Goal: Task Accomplishment & Management: Complete application form

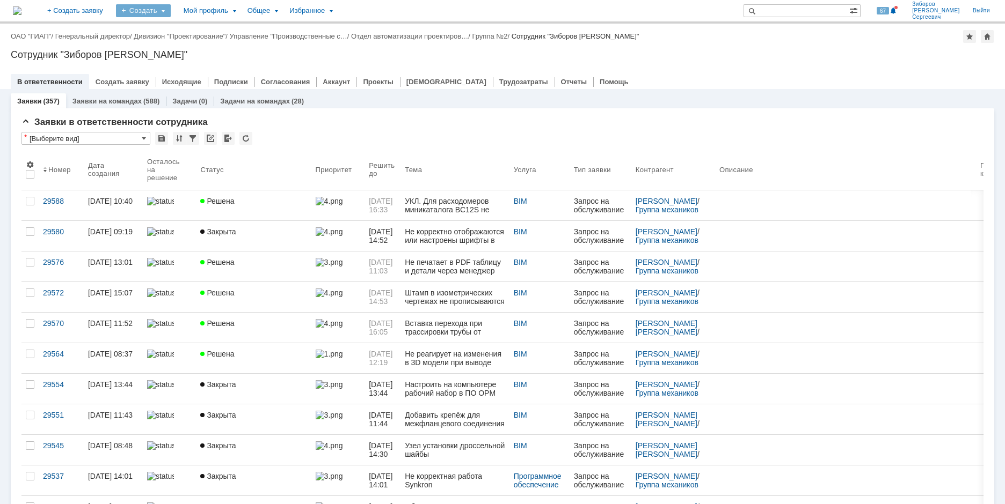
click at [171, 6] on div "Создать" at bounding box center [143, 10] width 55 height 13
click at [192, 65] on link "Заявка" at bounding box center [159, 66] width 82 height 13
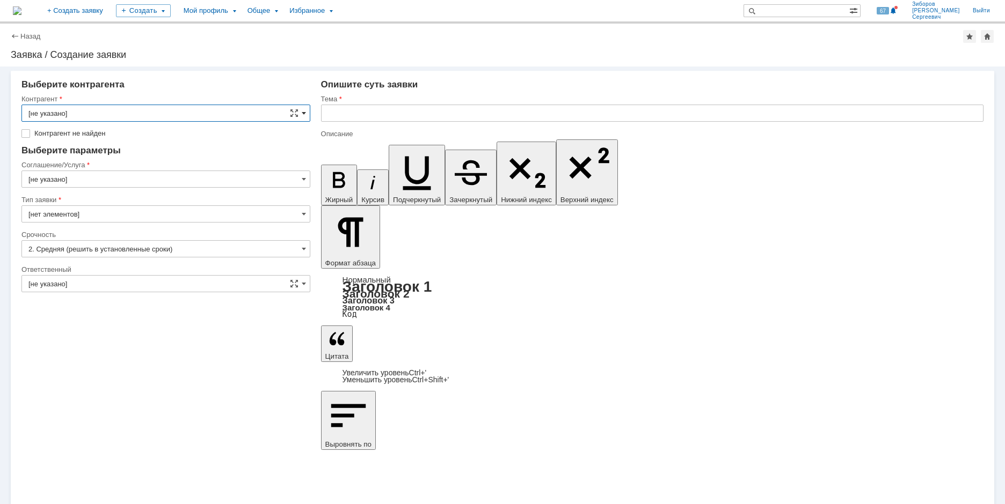
click at [302, 112] on span at bounding box center [304, 113] width 4 height 9
click at [70, 118] on input "text" at bounding box center [165, 113] width 289 height 17
type input "F"
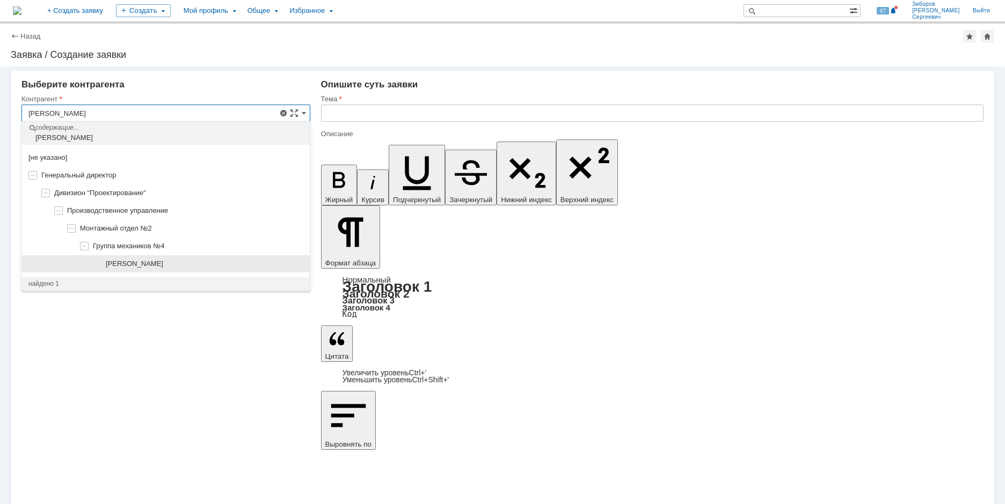
click at [197, 262] on div "[PERSON_NAME]" at bounding box center [204, 264] width 197 height 9
type input "[PERSON_NAME]"
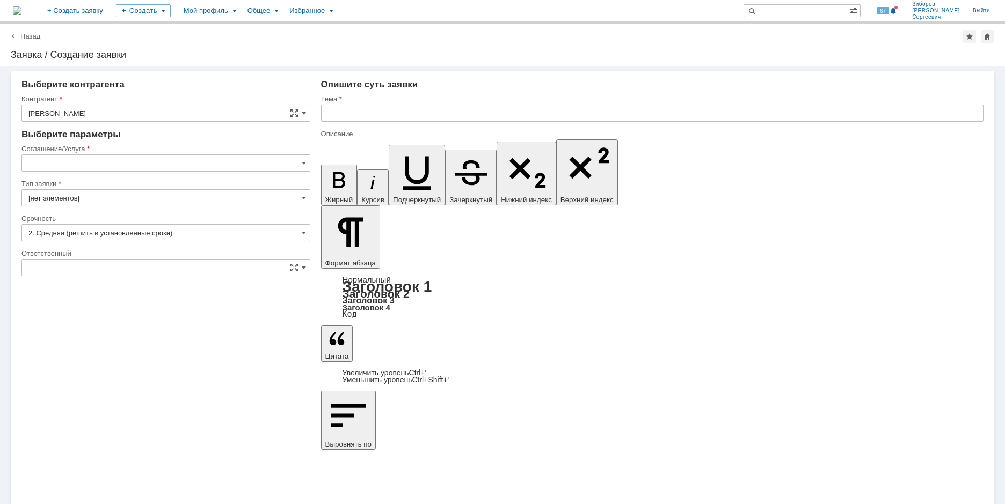
type input "[не указано]"
type input "[нет элементов]"
click at [299, 160] on input "[не указано]" at bounding box center [165, 163] width 289 height 17
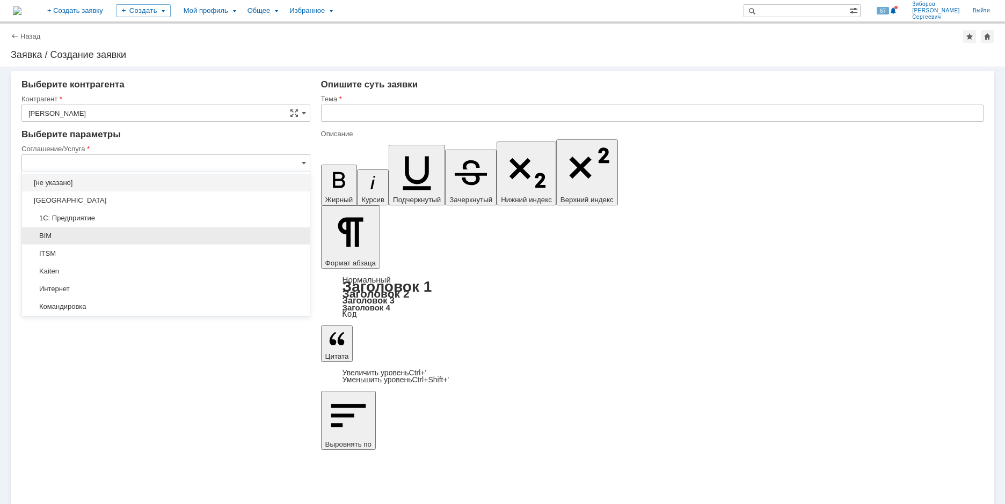
click at [52, 236] on span "BIM" at bounding box center [165, 236] width 275 height 9
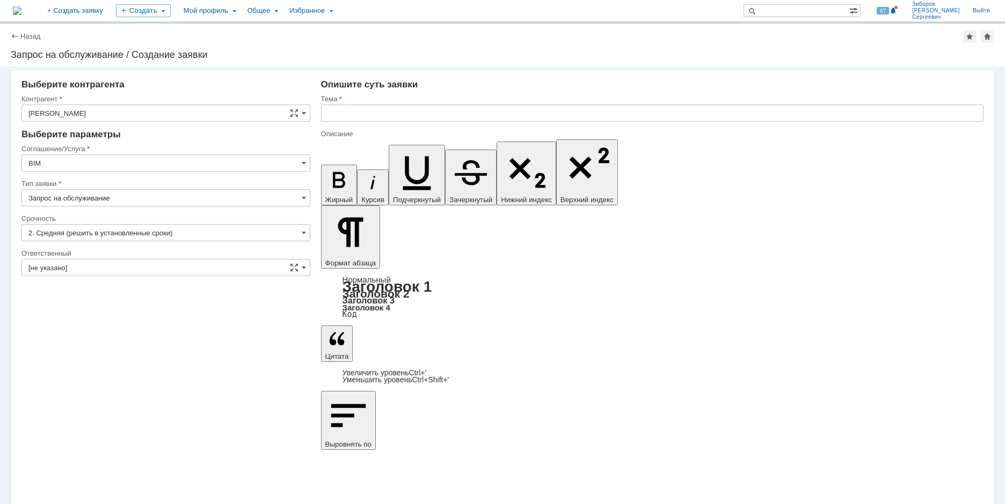
type input "BIM"
click at [305, 266] on span at bounding box center [304, 268] width 4 height 9
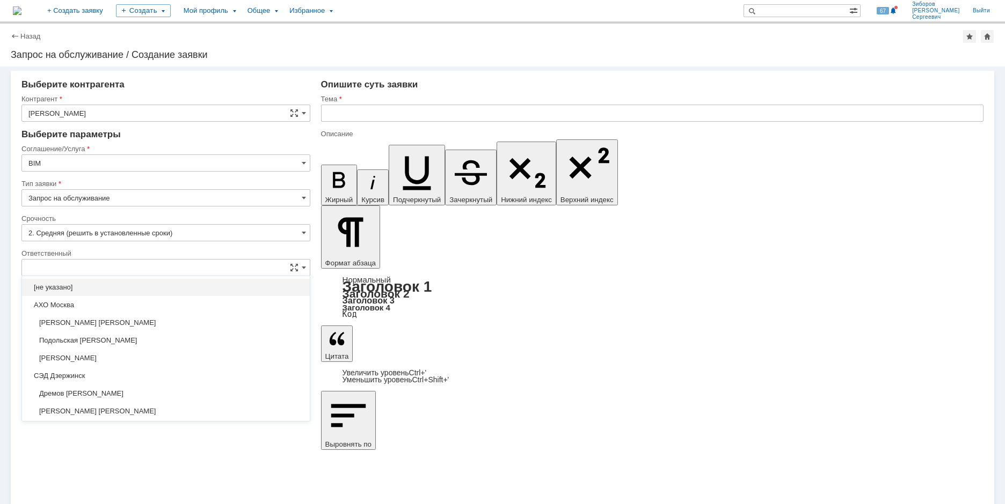
click at [81, 271] on input "text" at bounding box center [165, 267] width 289 height 17
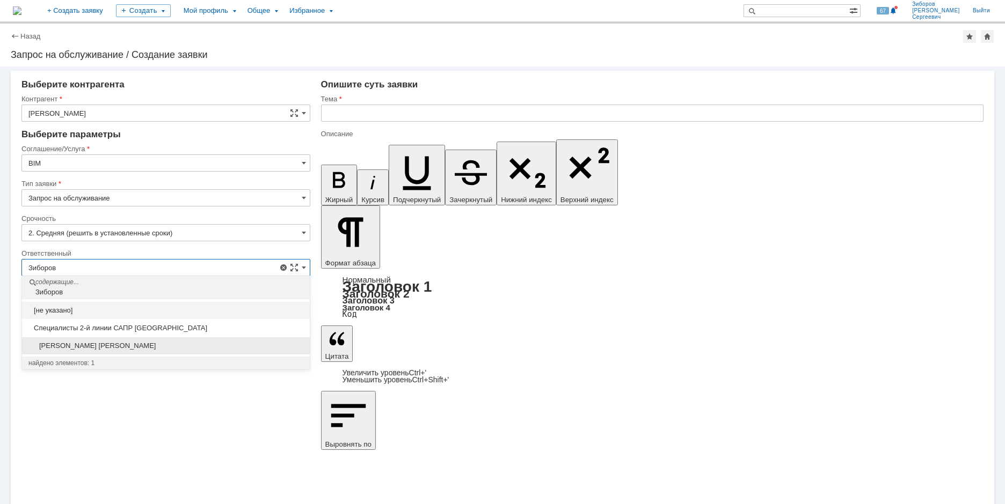
click at [92, 346] on span "[PERSON_NAME]" at bounding box center [165, 346] width 275 height 9
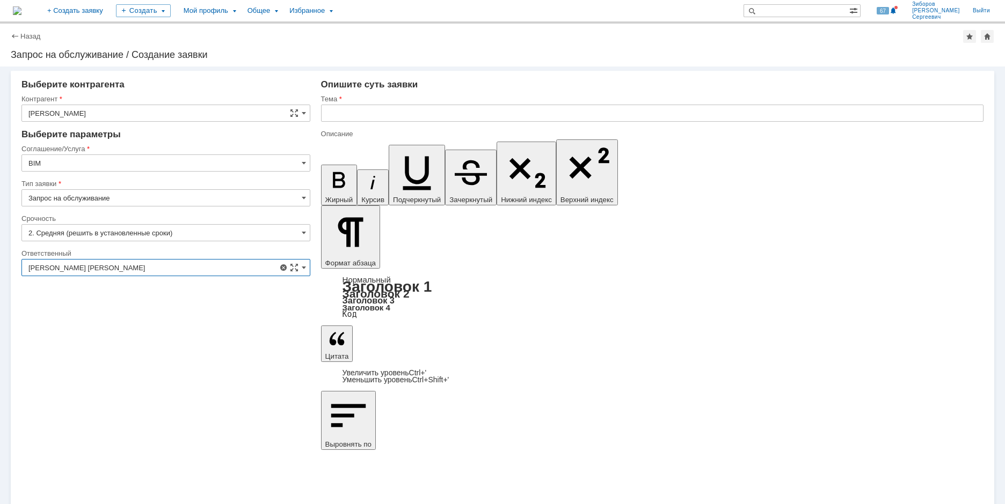
type input "[PERSON_NAME]"
click at [354, 111] on input "text" at bounding box center [652, 113] width 662 height 17
type input "Н"
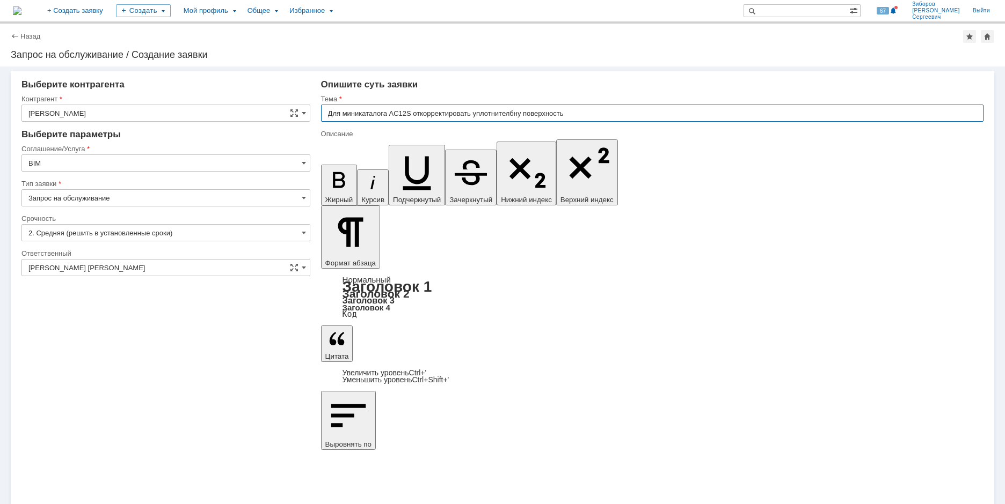
click at [517, 112] on input "Для миникаталога AC12S откорректировать уплотнителбну поверхность" at bounding box center [652, 113] width 662 height 17
click at [605, 113] on input "Для миникаталога AC12S откорректировать уплотнительную поверхность" at bounding box center [652, 113] width 662 height 17
click at [608, 113] on input "Для миникаталога AC12S откорректировать уплотнительную поверхность" at bounding box center [652, 113] width 662 height 17
drag, startPoint x: 654, startPoint y: 114, endPoint x: 305, endPoint y: 127, distance: 349.6
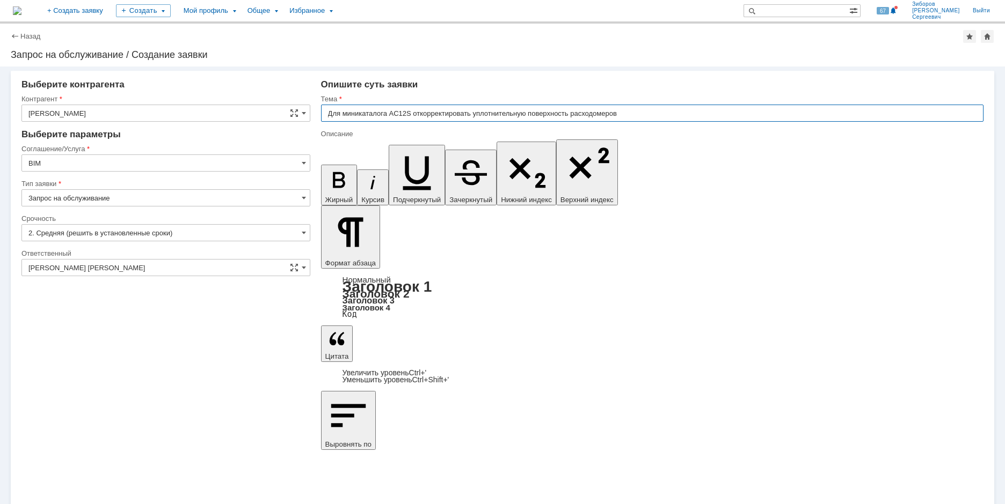
type input "Для миникаталога AC12S откорректировать уплотнительную поверхность расходомеров"
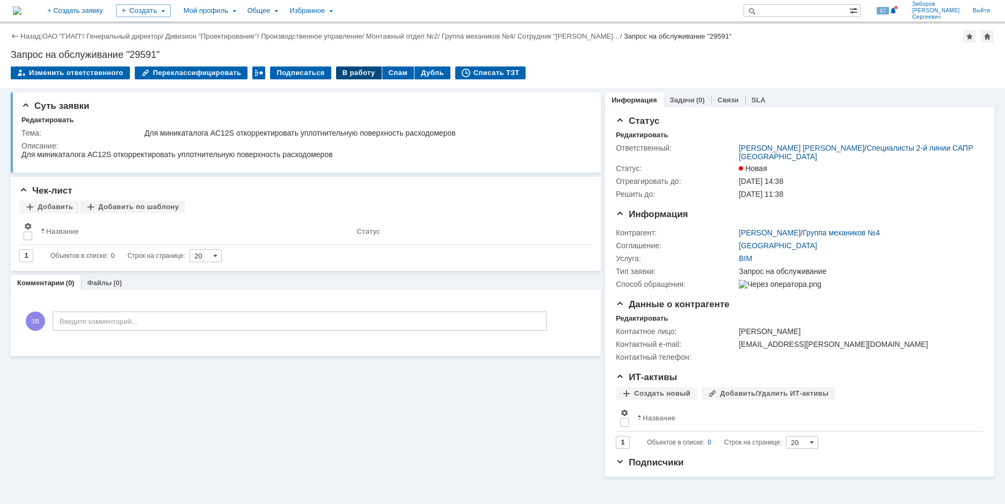
click at [342, 74] on div "В работу" at bounding box center [359, 73] width 46 height 13
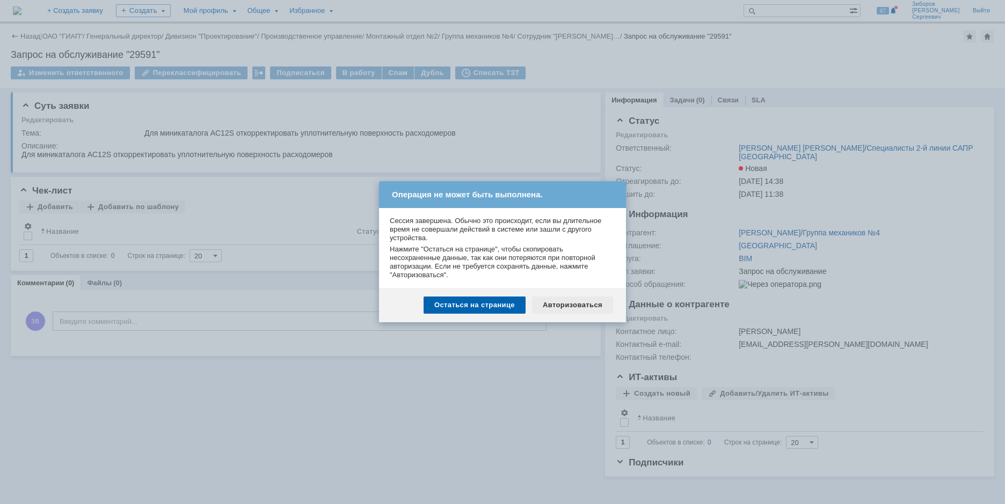
click at [555, 304] on div "Авторизоваться" at bounding box center [572, 305] width 81 height 17
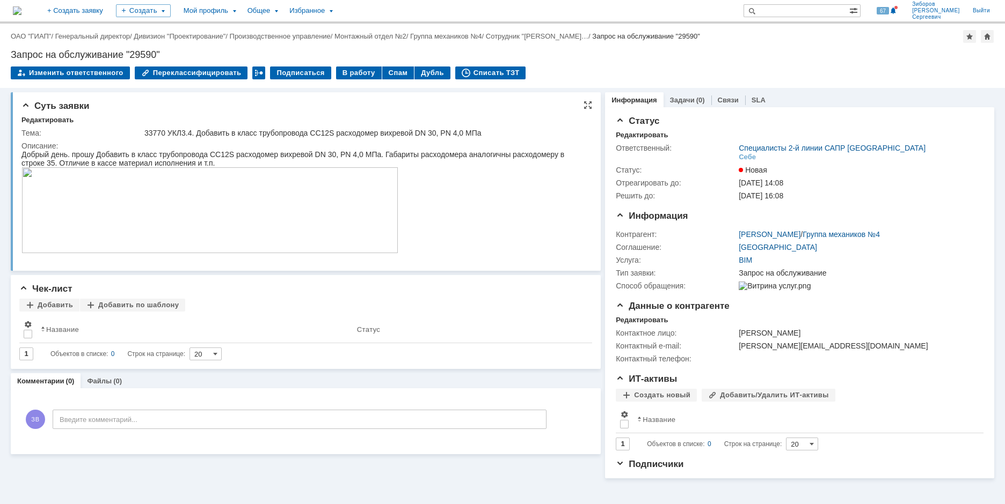
click at [87, 193] on img at bounding box center [209, 210] width 377 height 86
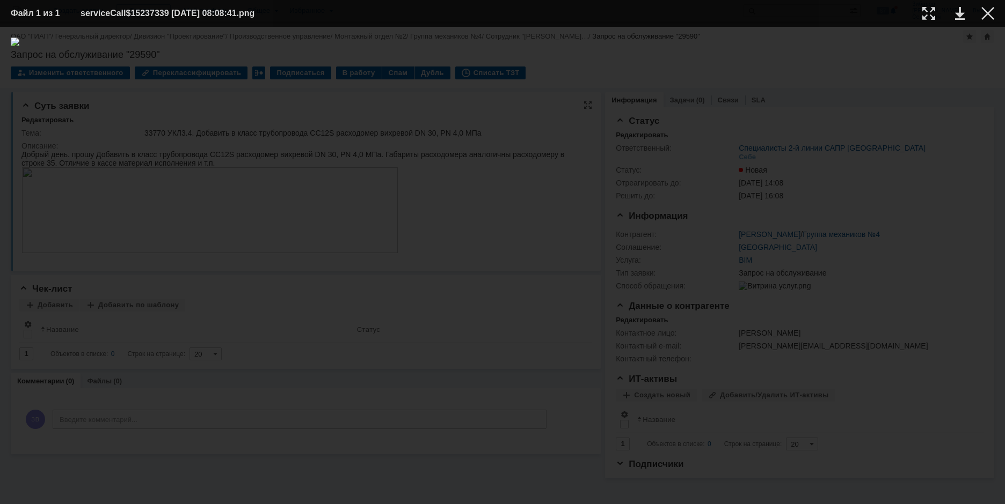
click at [87, 193] on img at bounding box center [502, 266] width 983 height 456
click at [984, 17] on div at bounding box center [987, 13] width 13 height 13
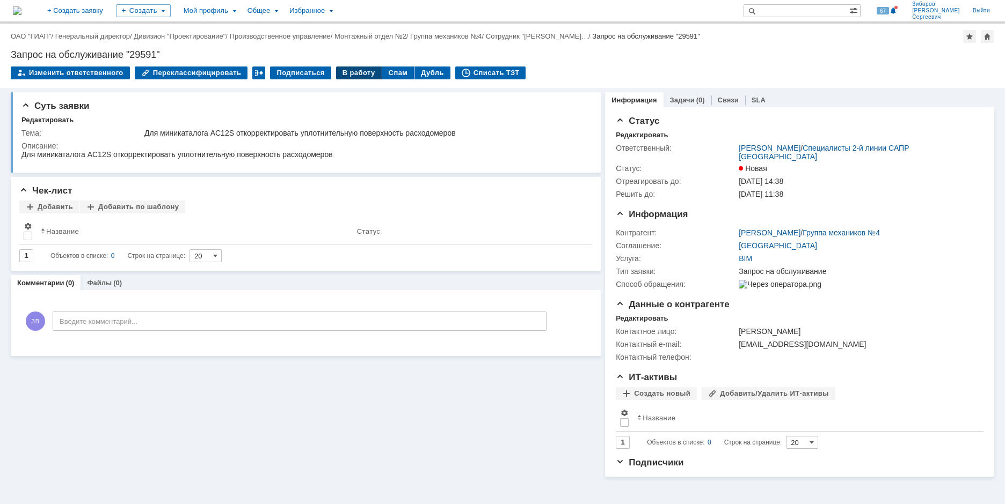
click at [347, 67] on div "В работу" at bounding box center [359, 73] width 46 height 13
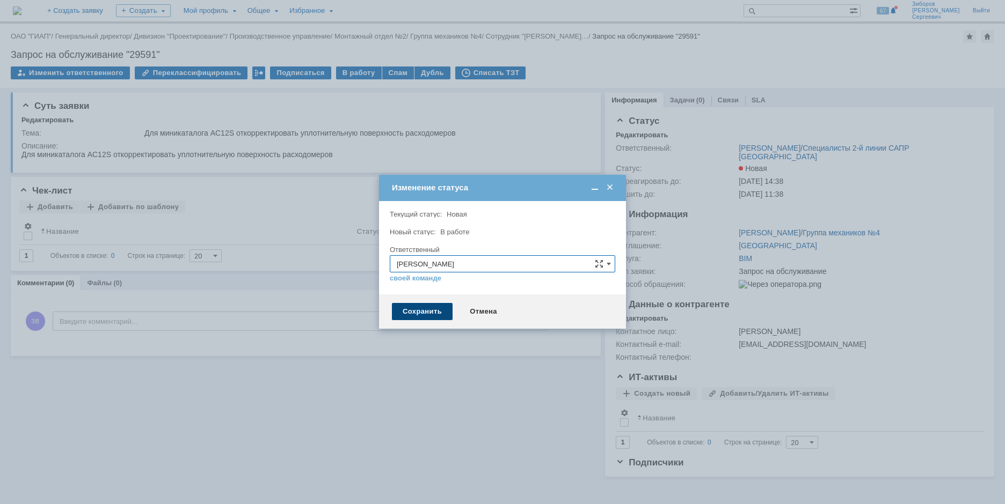
click at [422, 314] on div "Сохранить" at bounding box center [422, 311] width 61 height 17
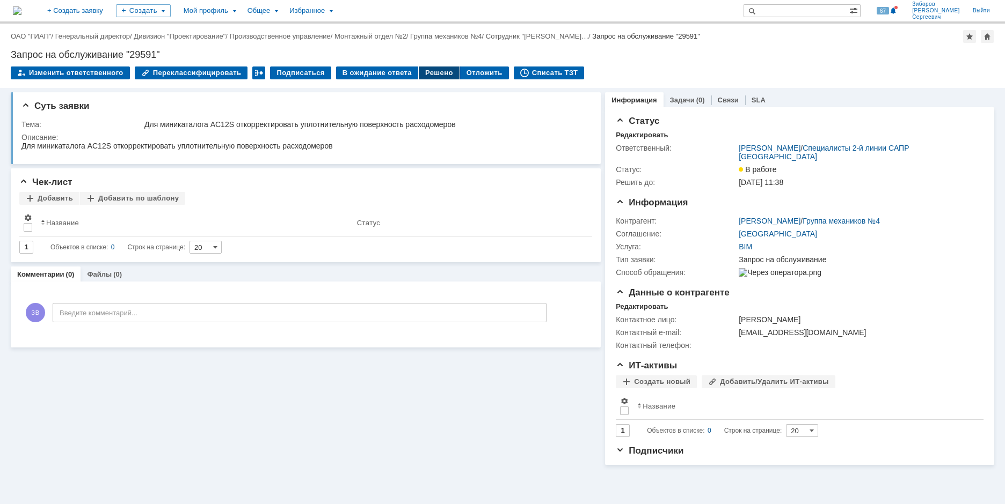
click at [429, 74] on div "Решено" at bounding box center [439, 73] width 41 height 13
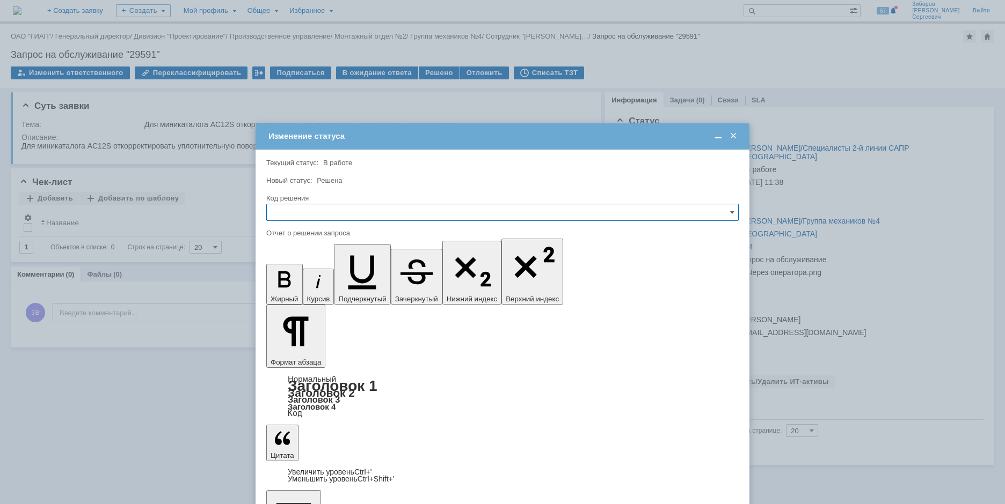
click at [295, 213] on input "text" at bounding box center [502, 212] width 472 height 17
click at [291, 286] on span "Решено" at bounding box center [502, 285] width 458 height 9
type input "Решено"
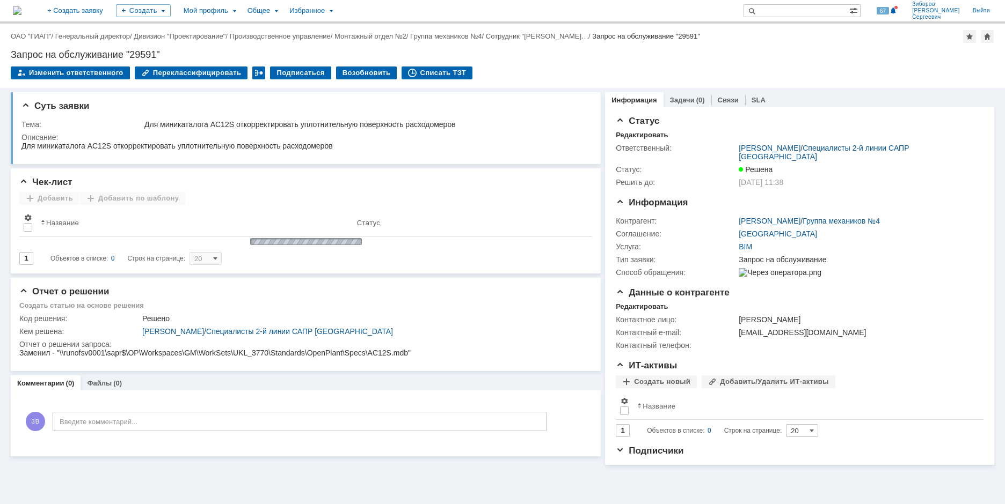
scroll to position [0, 0]
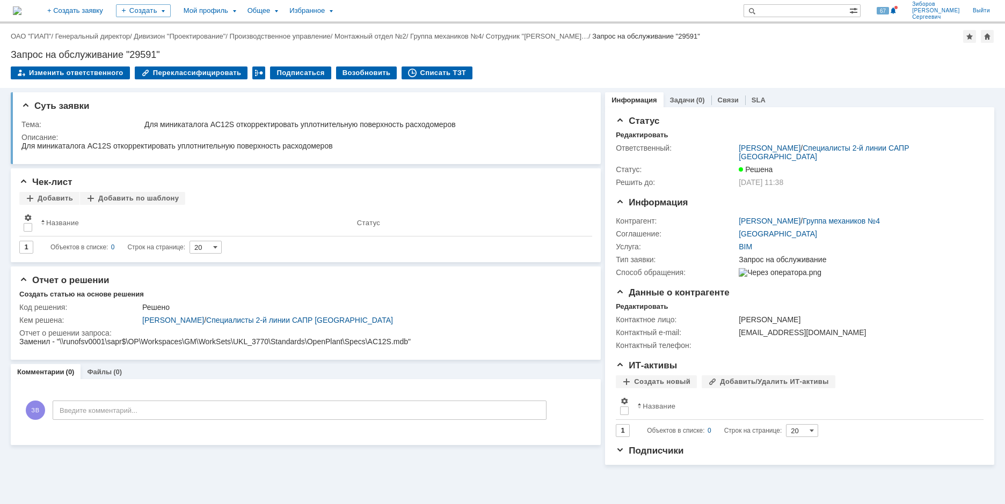
click at [21, 12] on img at bounding box center [17, 10] width 9 height 9
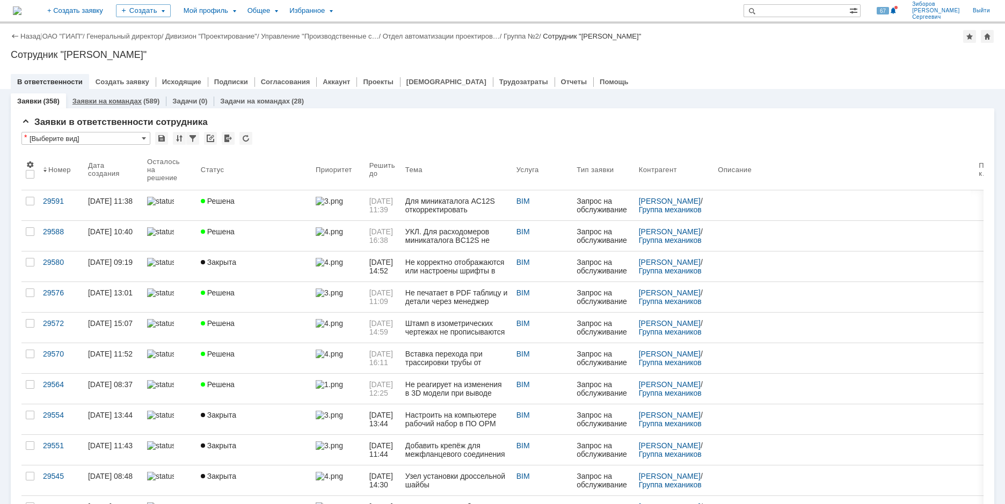
click at [106, 101] on link "Заявки на командах" at bounding box center [106, 101] width 69 height 8
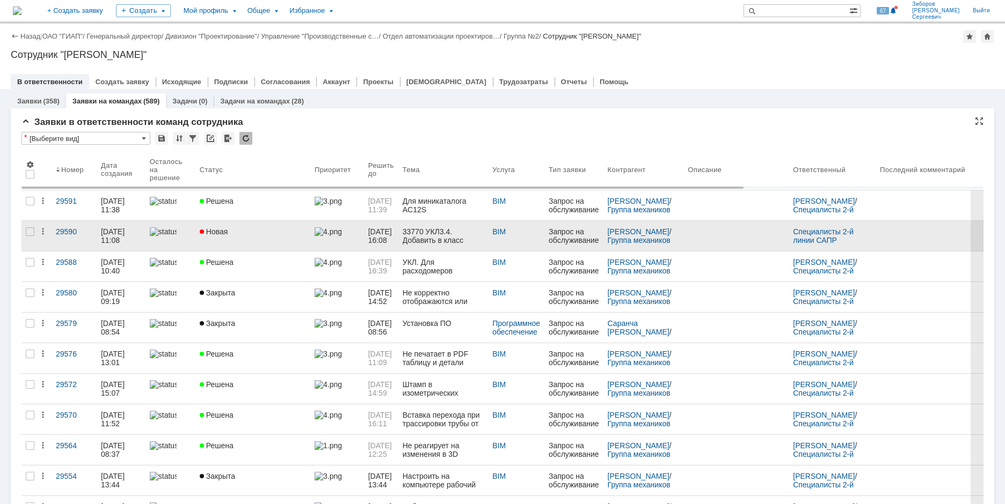
click at [252, 238] on link "Новая" at bounding box center [252, 236] width 115 height 30
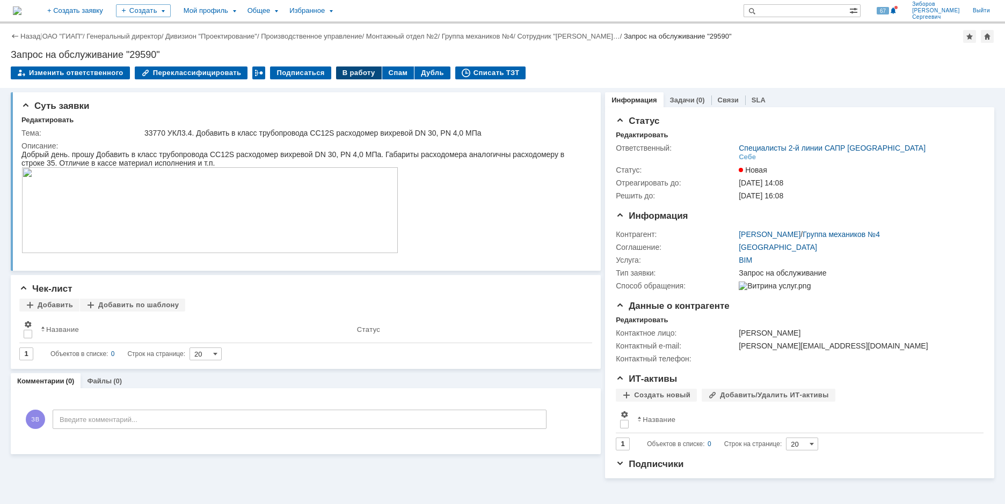
click at [349, 73] on div "В работу" at bounding box center [359, 73] width 46 height 13
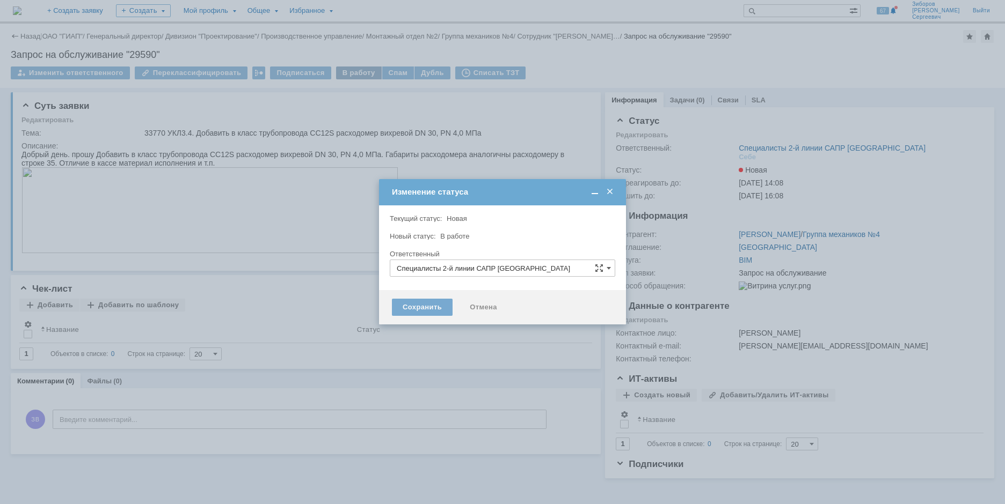
type input "[PERSON_NAME]"
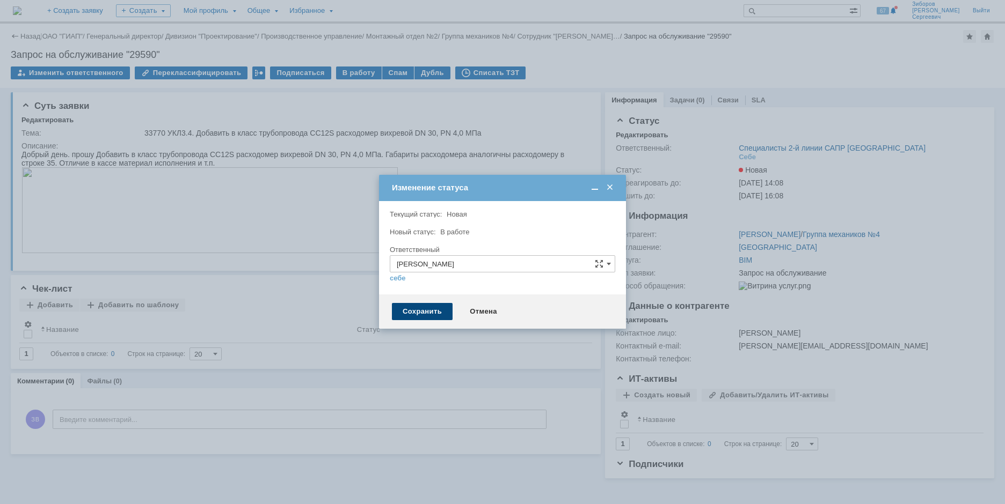
click at [410, 308] on div "Сохранить" at bounding box center [422, 311] width 61 height 17
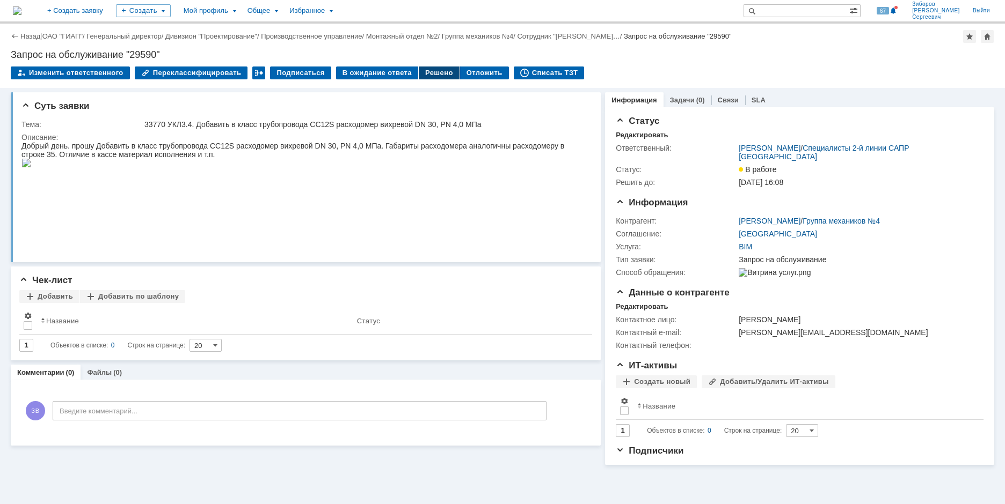
click at [426, 76] on div "Решено" at bounding box center [439, 73] width 41 height 13
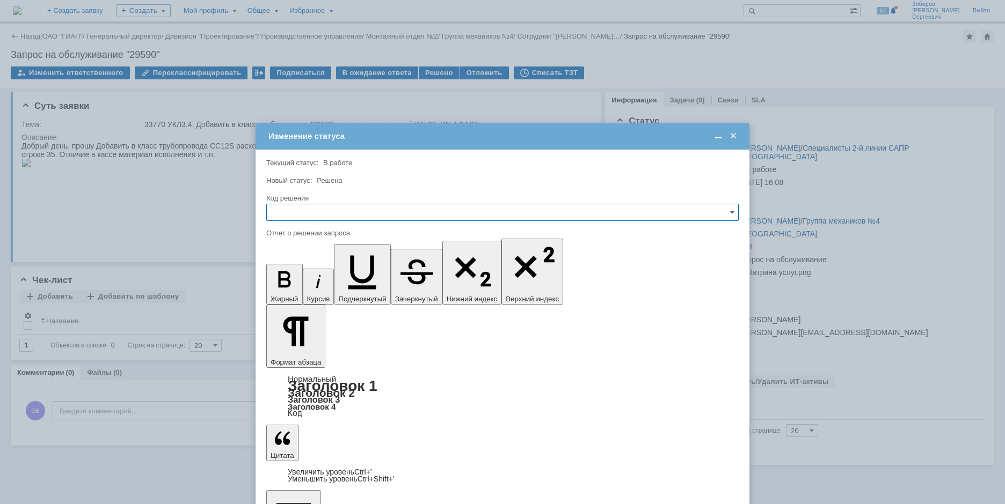
click at [305, 218] on input "text" at bounding box center [502, 212] width 472 height 17
click at [294, 283] on span "Решено" at bounding box center [502, 285] width 458 height 9
type input "Решено"
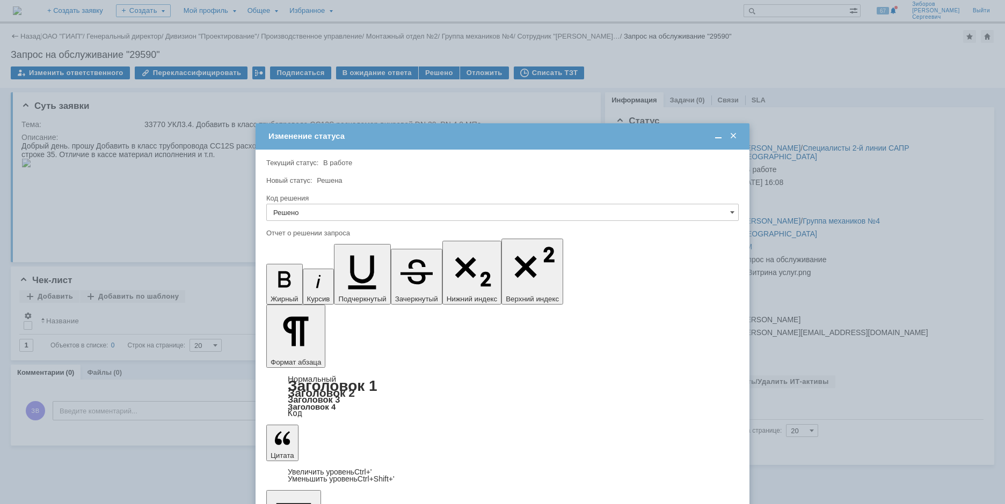
scroll to position [1026, 3]
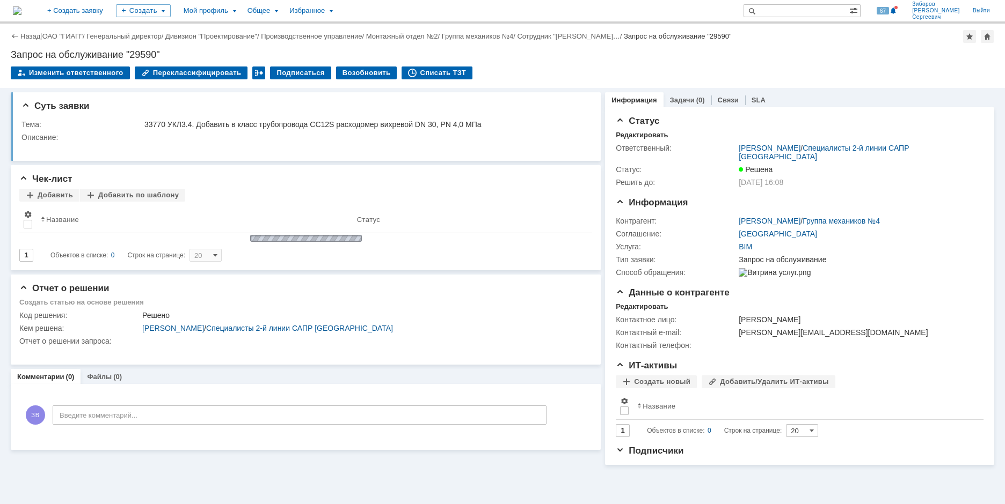
scroll to position [0, 0]
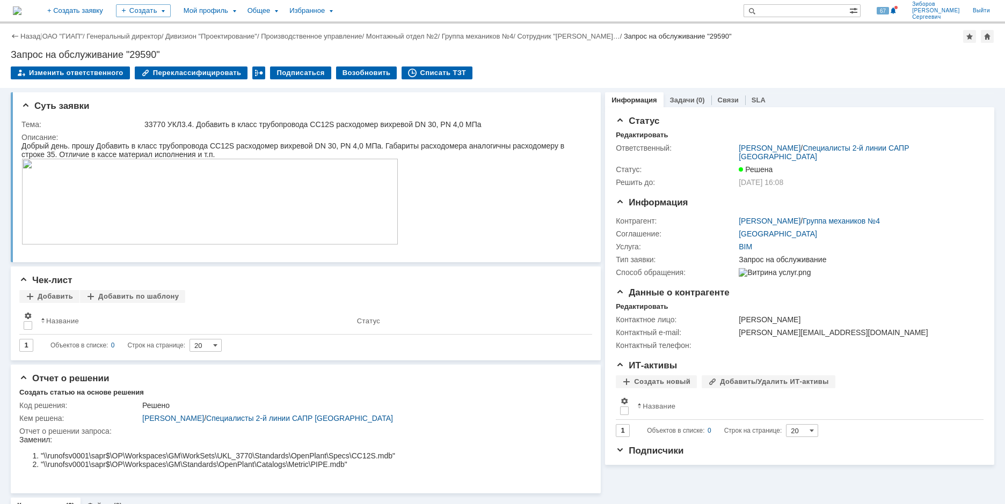
click at [21, 6] on img at bounding box center [17, 10] width 9 height 9
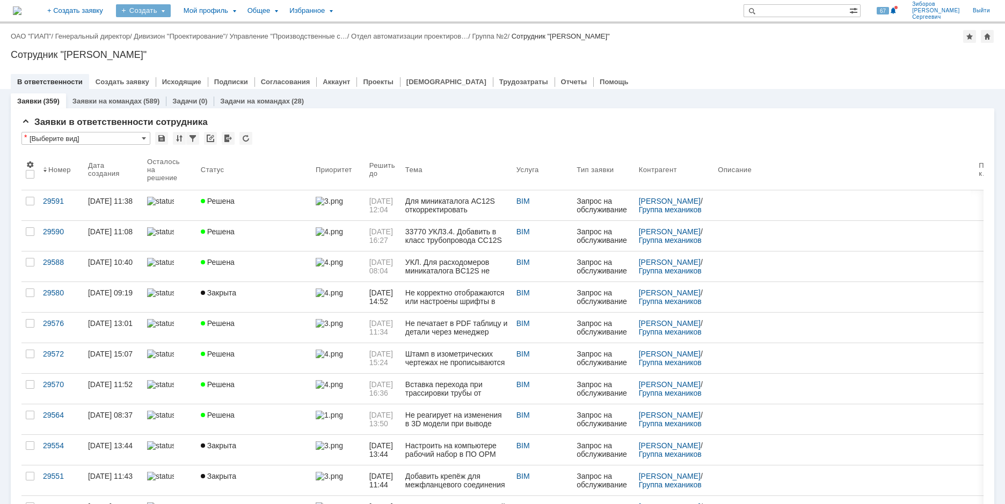
click at [171, 11] on div "Создать" at bounding box center [143, 10] width 55 height 13
click at [192, 64] on link "Заявка" at bounding box center [159, 66] width 82 height 13
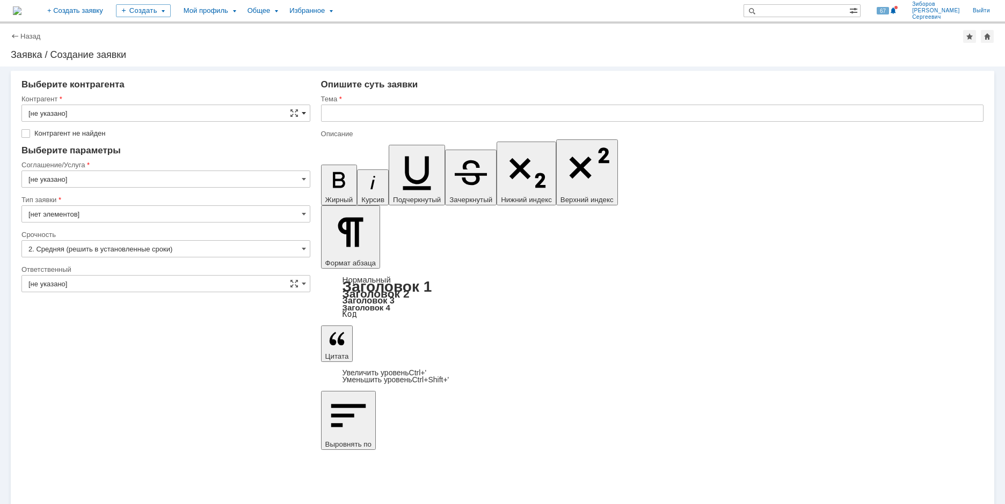
click at [303, 109] on span at bounding box center [304, 113] width 4 height 9
click at [64, 111] on input "text" at bounding box center [165, 113] width 289 height 17
type input "F"
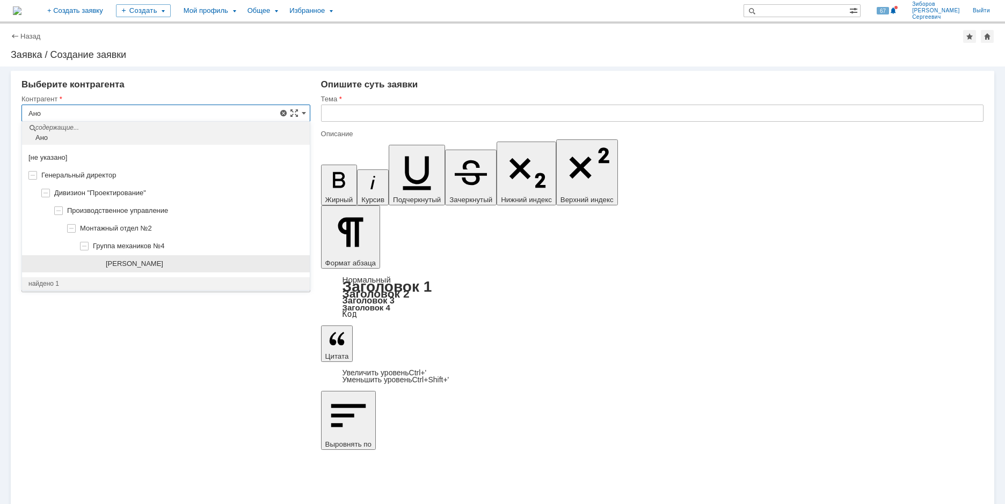
click at [160, 260] on span "[PERSON_NAME]" at bounding box center [134, 264] width 57 height 8
type input "[PERSON_NAME]"
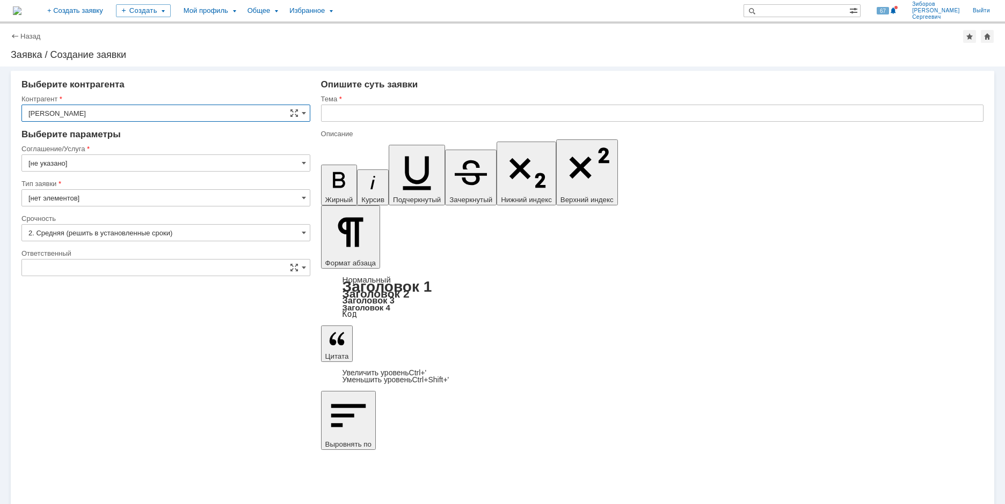
click at [306, 159] on input "[не указано]" at bounding box center [165, 163] width 289 height 17
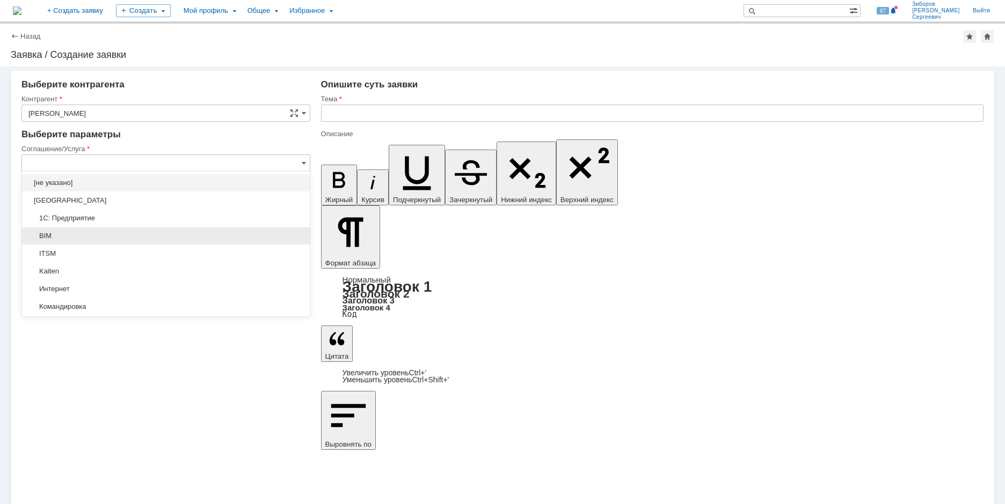
click at [41, 232] on span "BIM" at bounding box center [165, 236] width 275 height 9
type input "BIM"
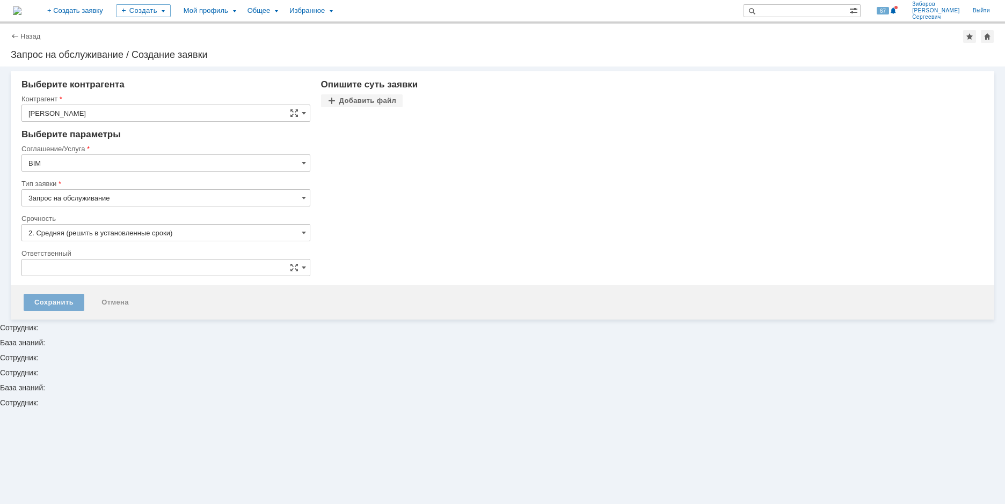
type input "[не указано]"
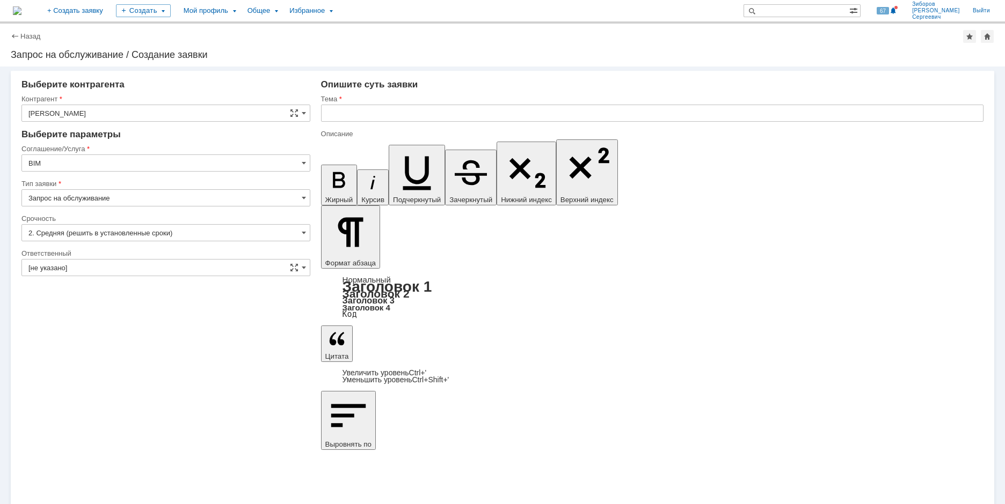
type input "BIM"
click at [302, 265] on span at bounding box center [304, 268] width 4 height 9
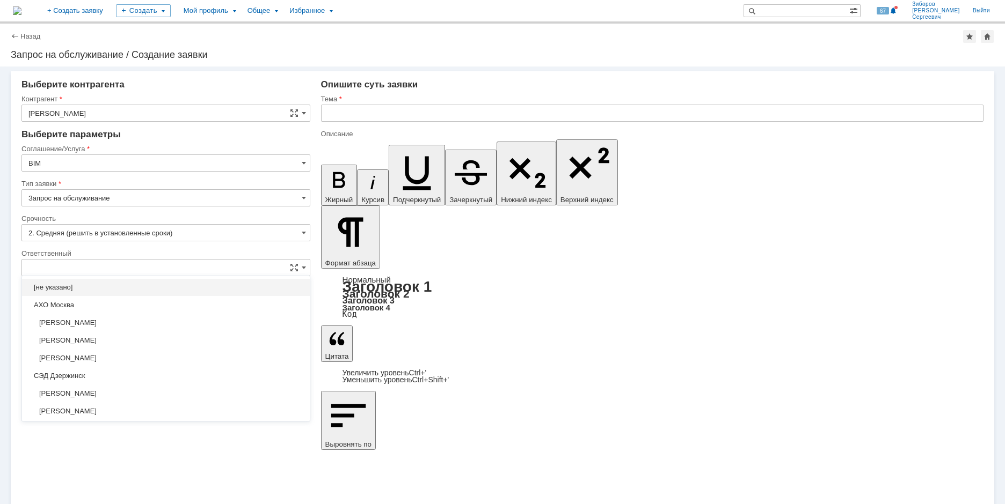
click at [100, 267] on input "text" at bounding box center [165, 267] width 289 height 17
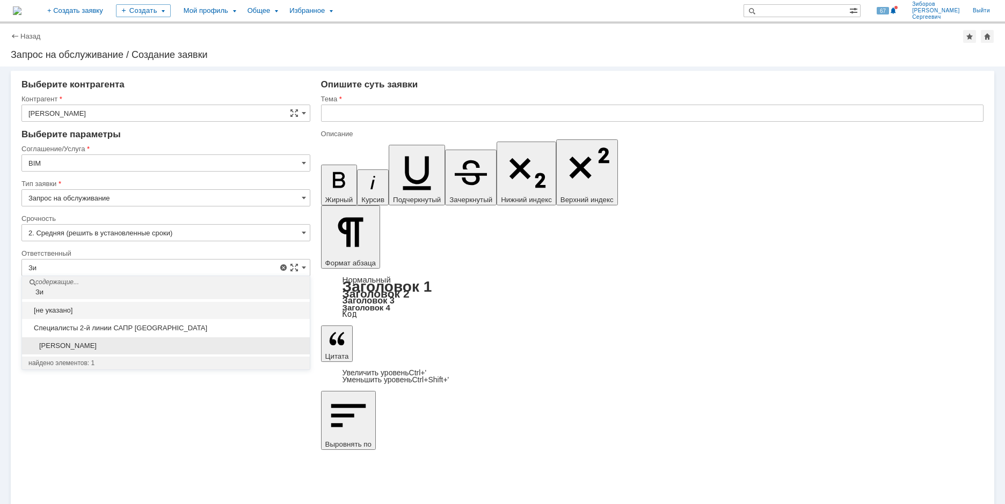
click at [120, 348] on span "[PERSON_NAME]" at bounding box center [165, 346] width 275 height 9
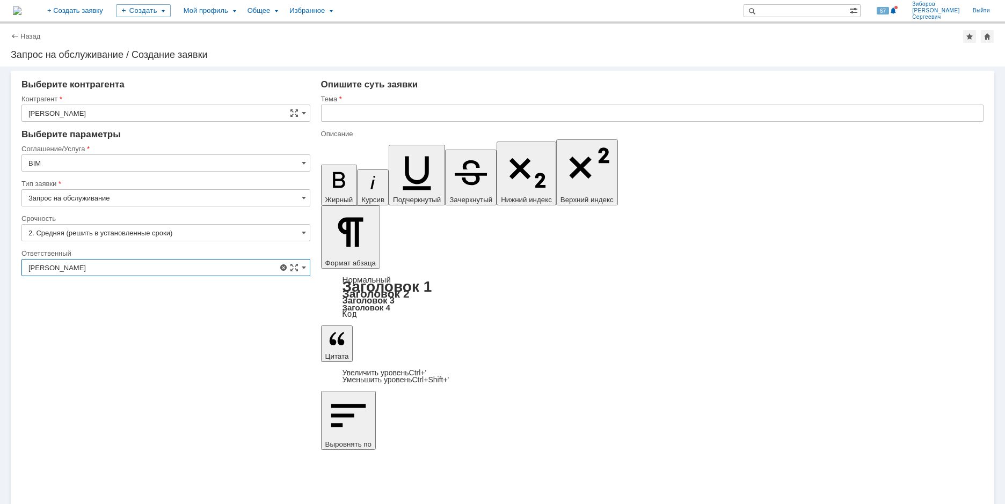
type input "[PERSON_NAME]"
click at [384, 118] on input "text" at bounding box center [652, 113] width 662 height 17
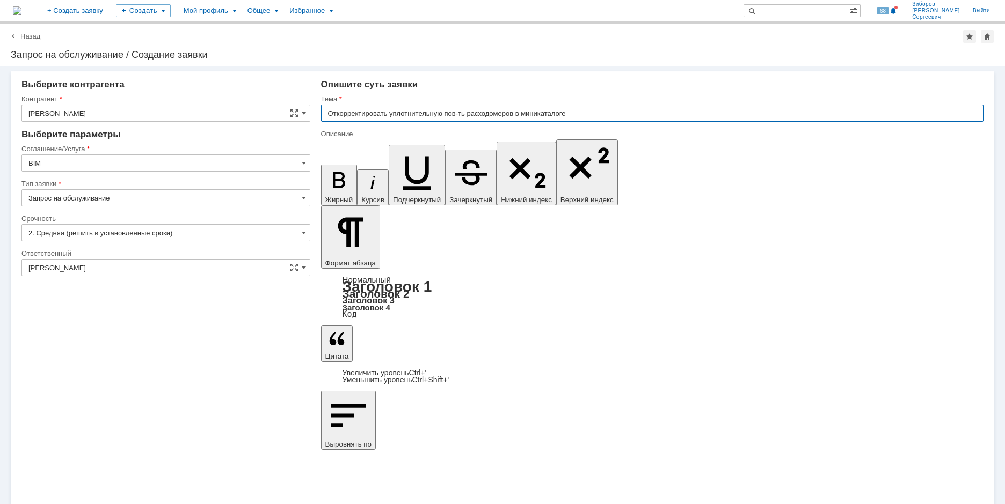
click at [592, 115] on input "Откорректировать уплотнительную пов-ть расходомеров в миникаталоге" at bounding box center [652, 113] width 662 height 17
click at [597, 112] on input "Откорректировать уплотнительную пов-ть расходомеров в миникаталоге" at bounding box center [652, 113] width 662 height 17
drag, startPoint x: 632, startPoint y: 111, endPoint x: 186, endPoint y: 118, distance: 446.0
type input "Откорректировать уплотнительную пов-ть расходомеров в миникаталоге AL11N"
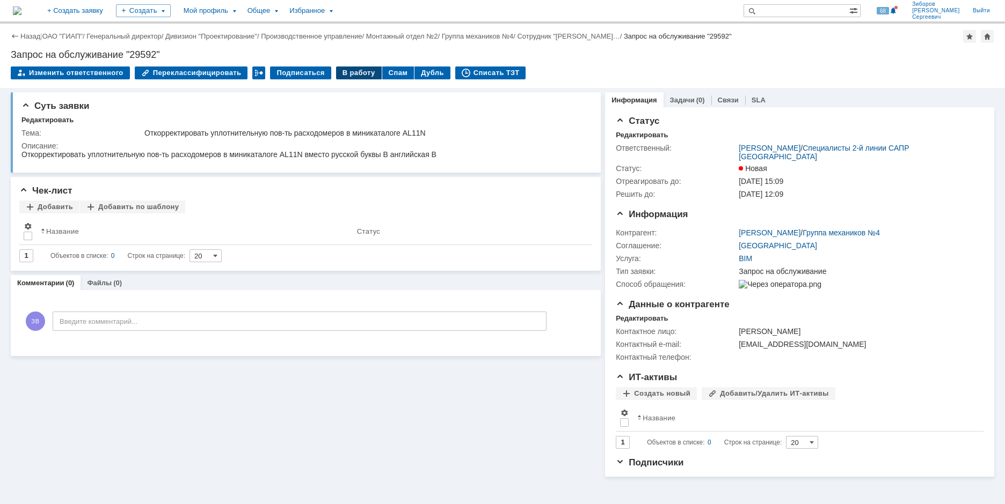
click at [353, 70] on div "В работу" at bounding box center [359, 73] width 46 height 13
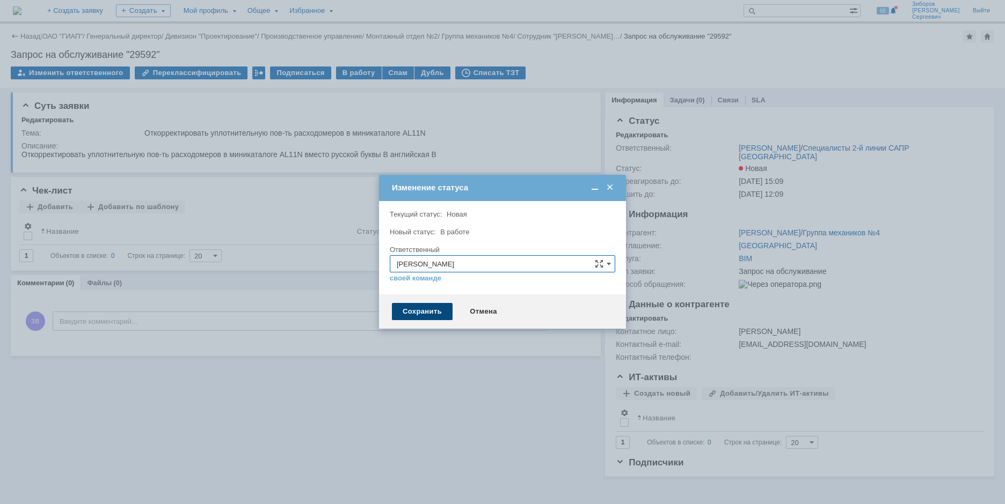
click at [431, 309] on div "Сохранить" at bounding box center [422, 311] width 61 height 17
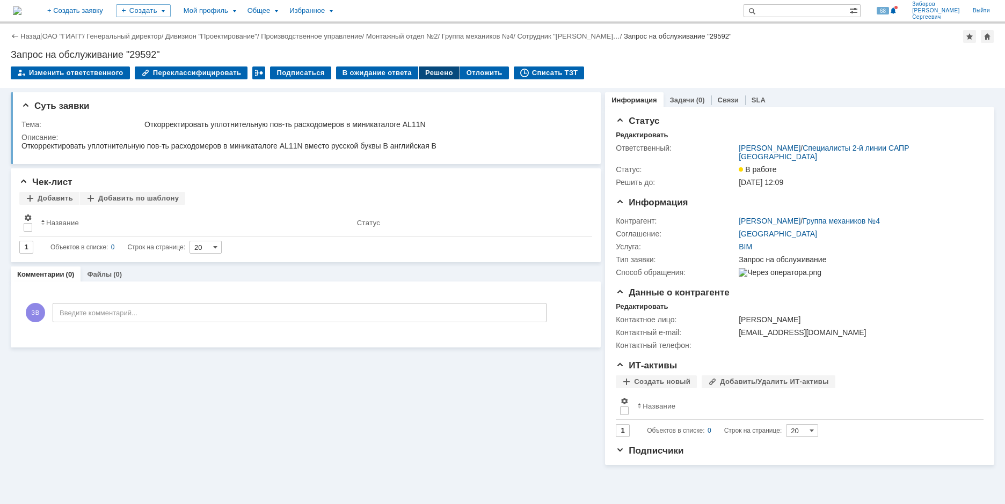
click at [419, 71] on div "Решено" at bounding box center [439, 73] width 41 height 13
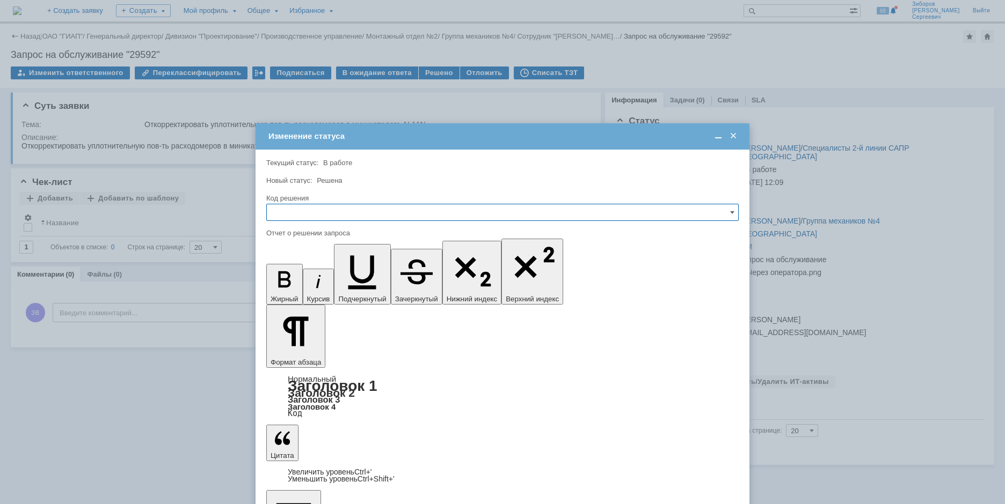
click at [289, 203] on div "Код решения" at bounding box center [502, 199] width 472 height 10
click at [285, 210] on input "text" at bounding box center [502, 212] width 472 height 17
click at [290, 288] on span "Решено" at bounding box center [502, 285] width 458 height 9
type input "Решено"
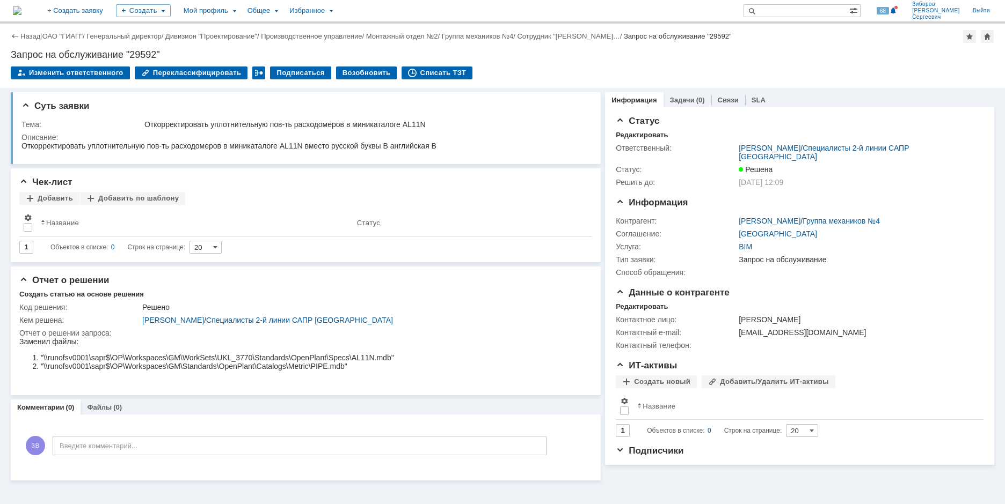
scroll to position [0, 0]
click at [21, 14] on img at bounding box center [17, 10] width 9 height 9
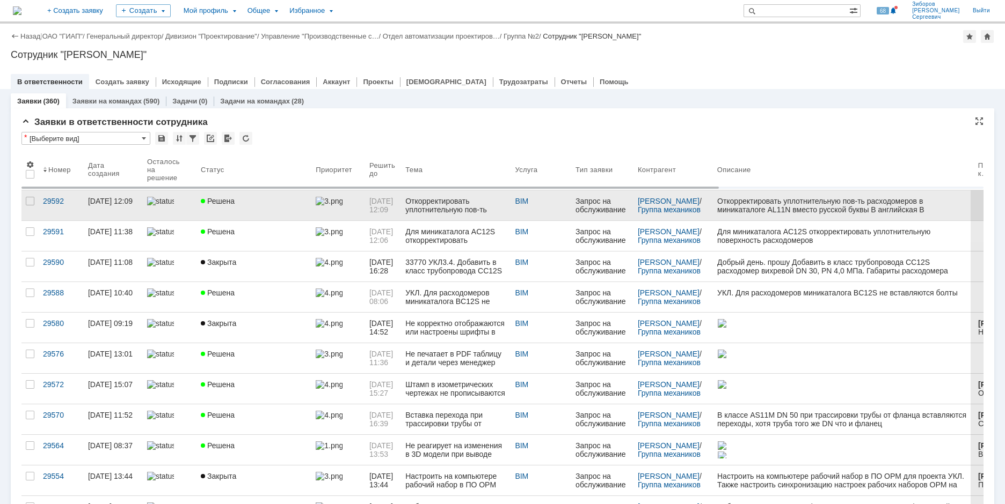
click at [462, 197] on div "Откорректировать уплотнительную пов-ть расходомеров в миникаталоге AL11N" at bounding box center [455, 205] width 101 height 17
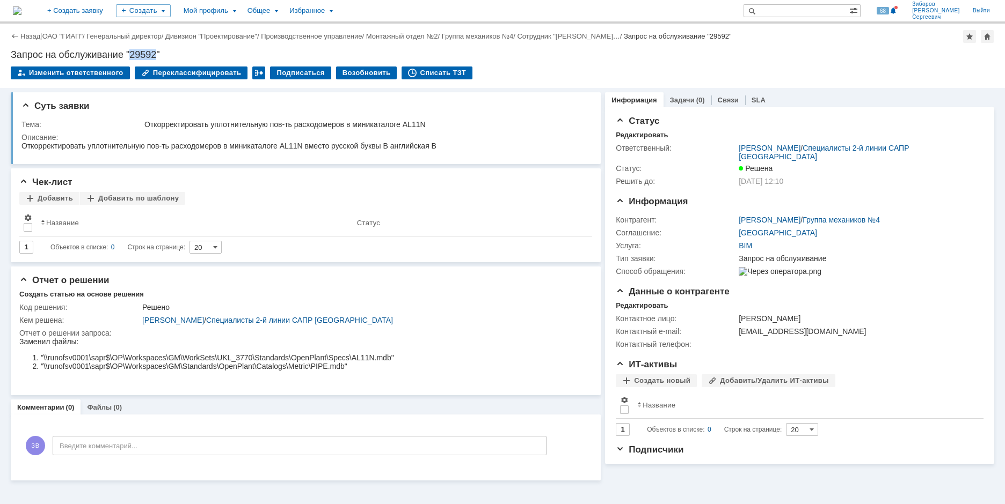
drag, startPoint x: 131, startPoint y: 51, endPoint x: 157, endPoint y: 51, distance: 25.8
click at [157, 51] on div "Запрос на обслуживание "29592"" at bounding box center [502, 54] width 983 height 11
copy div "29592"
